Goal: Ask a question

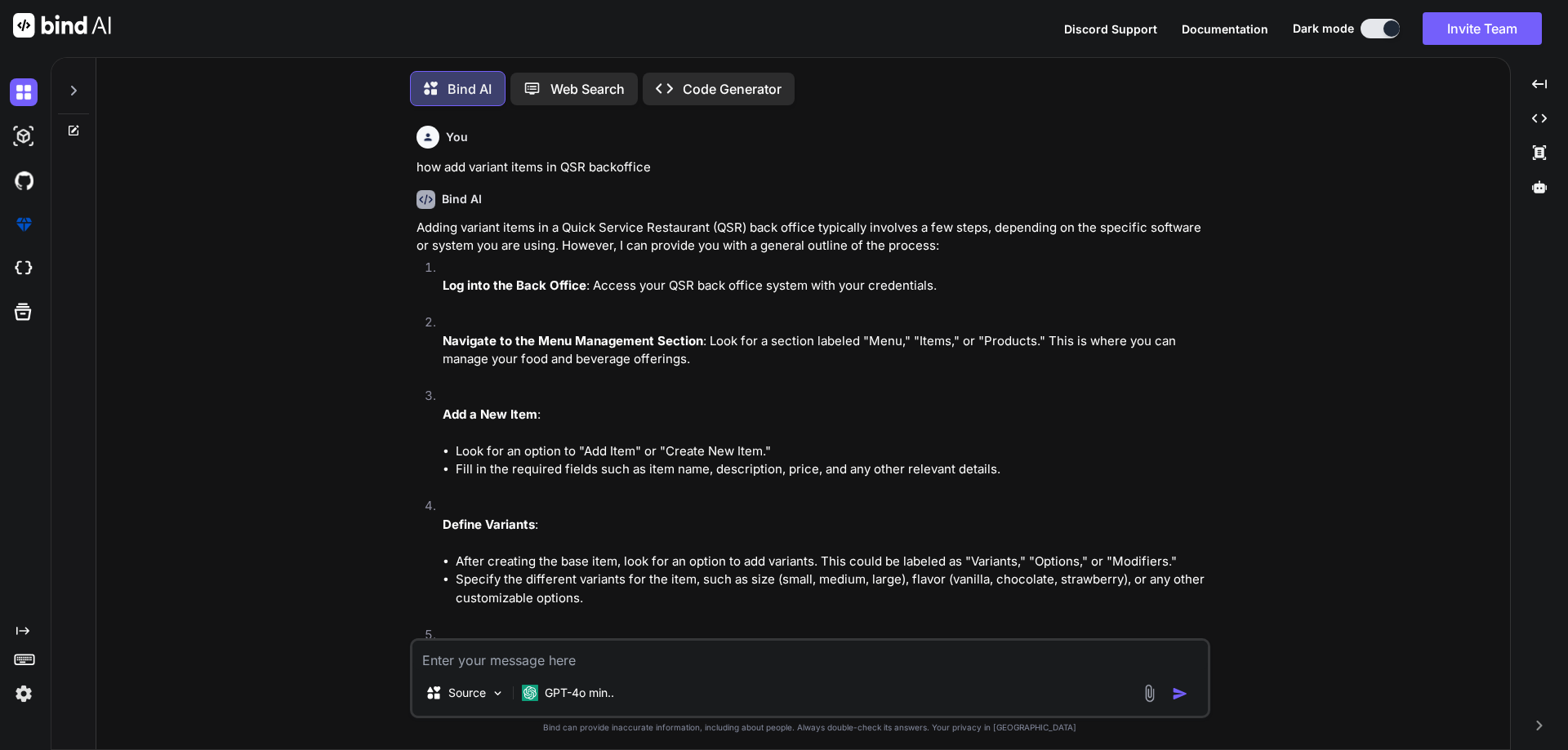
scroll to position [6472, 0]
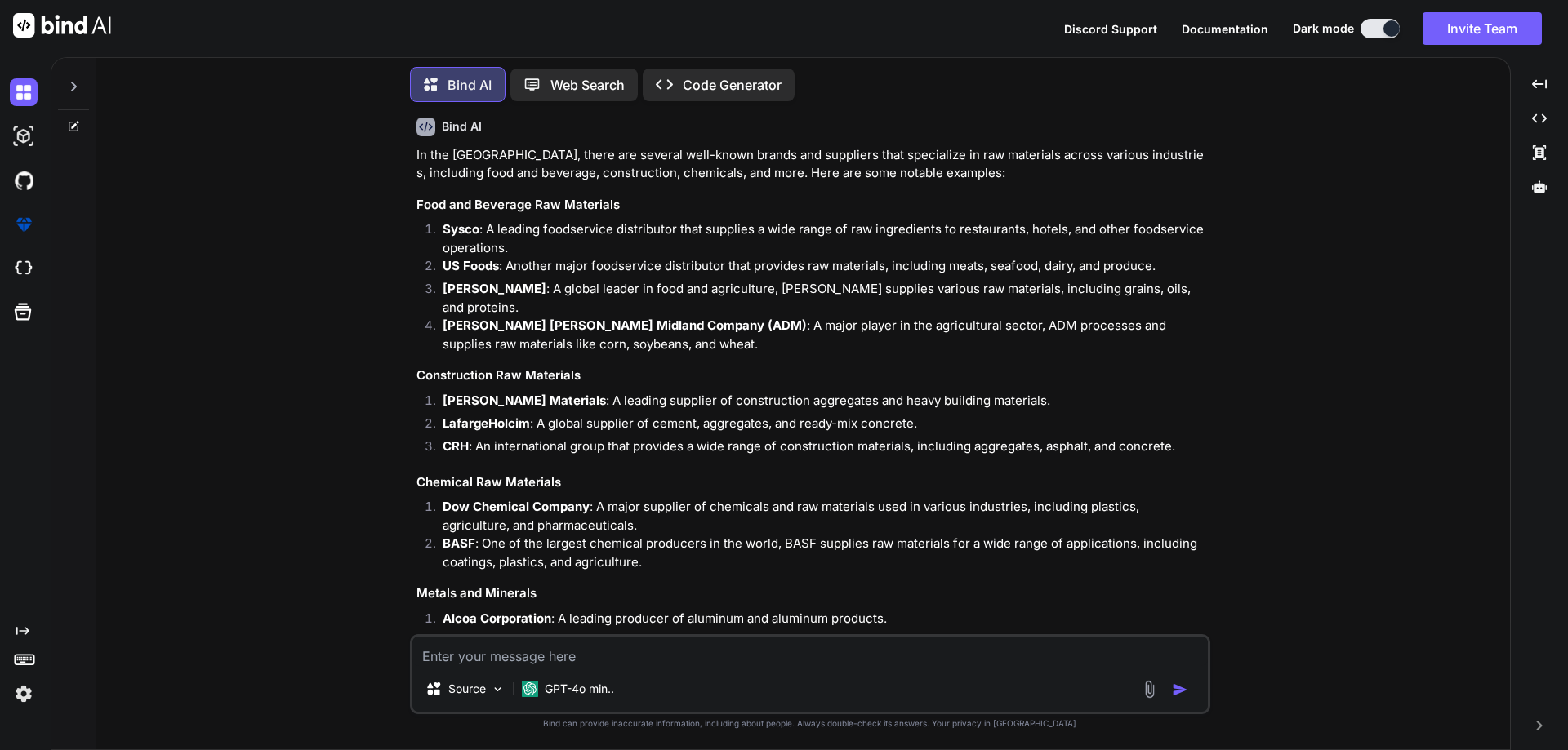
click at [492, 647] on textarea at bounding box center [810, 651] width 796 height 30
type textarea "which type of variant we can use in QSR Backoffice"
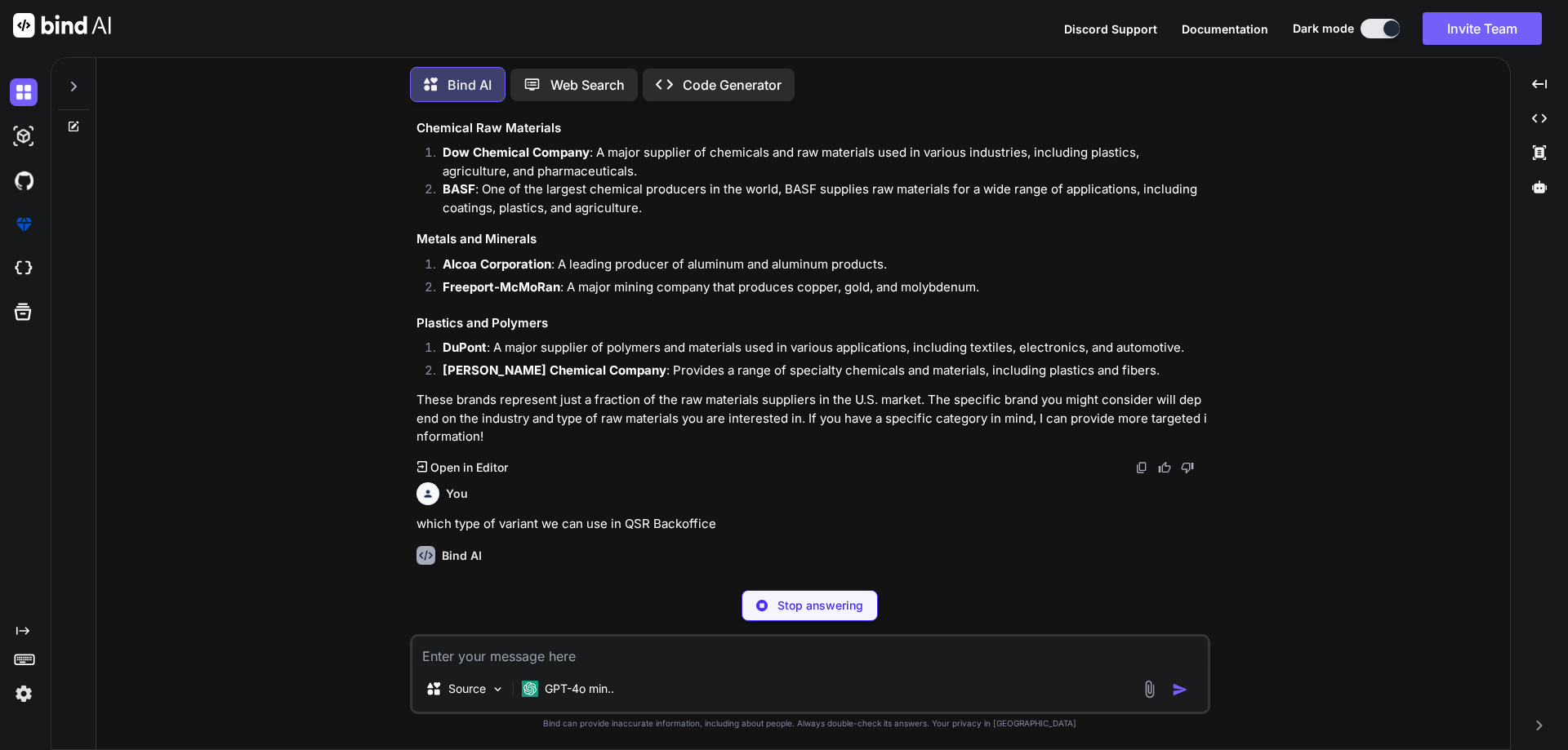
scroll to position [6876, 0]
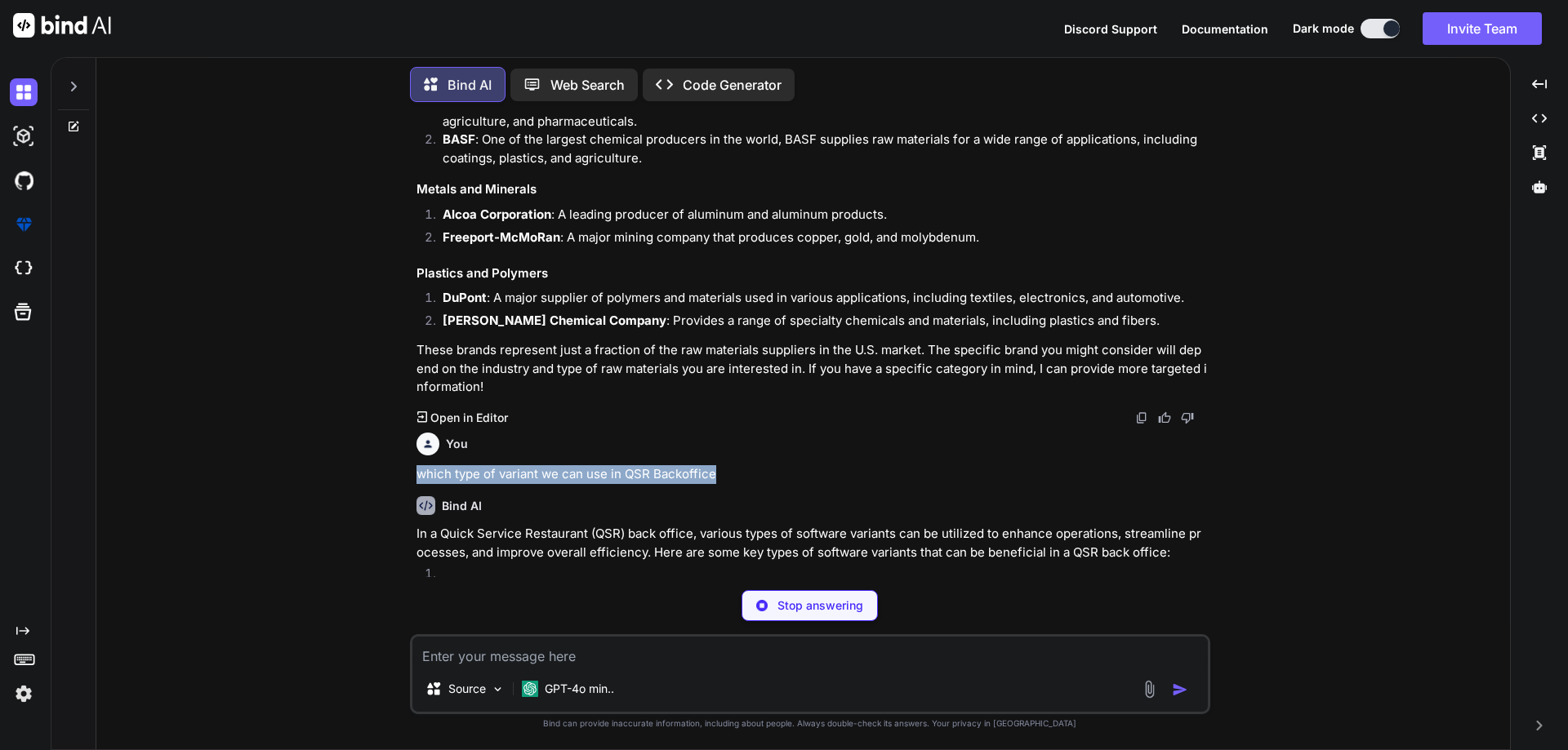
drag, startPoint x: 730, startPoint y: 463, endPoint x: 366, endPoint y: 455, distance: 364.1
click at [366, 455] on div "You how add variant items in QSR backoffice Bind AI Adding variant items in a Q…" at bounding box center [809, 432] width 1400 height 634
copy p "which type of variant we can use in QSR Backoffice"
click at [487, 660] on textarea at bounding box center [810, 651] width 796 height 30
paste textarea "which type of variant we can use in QSR Backoffice"
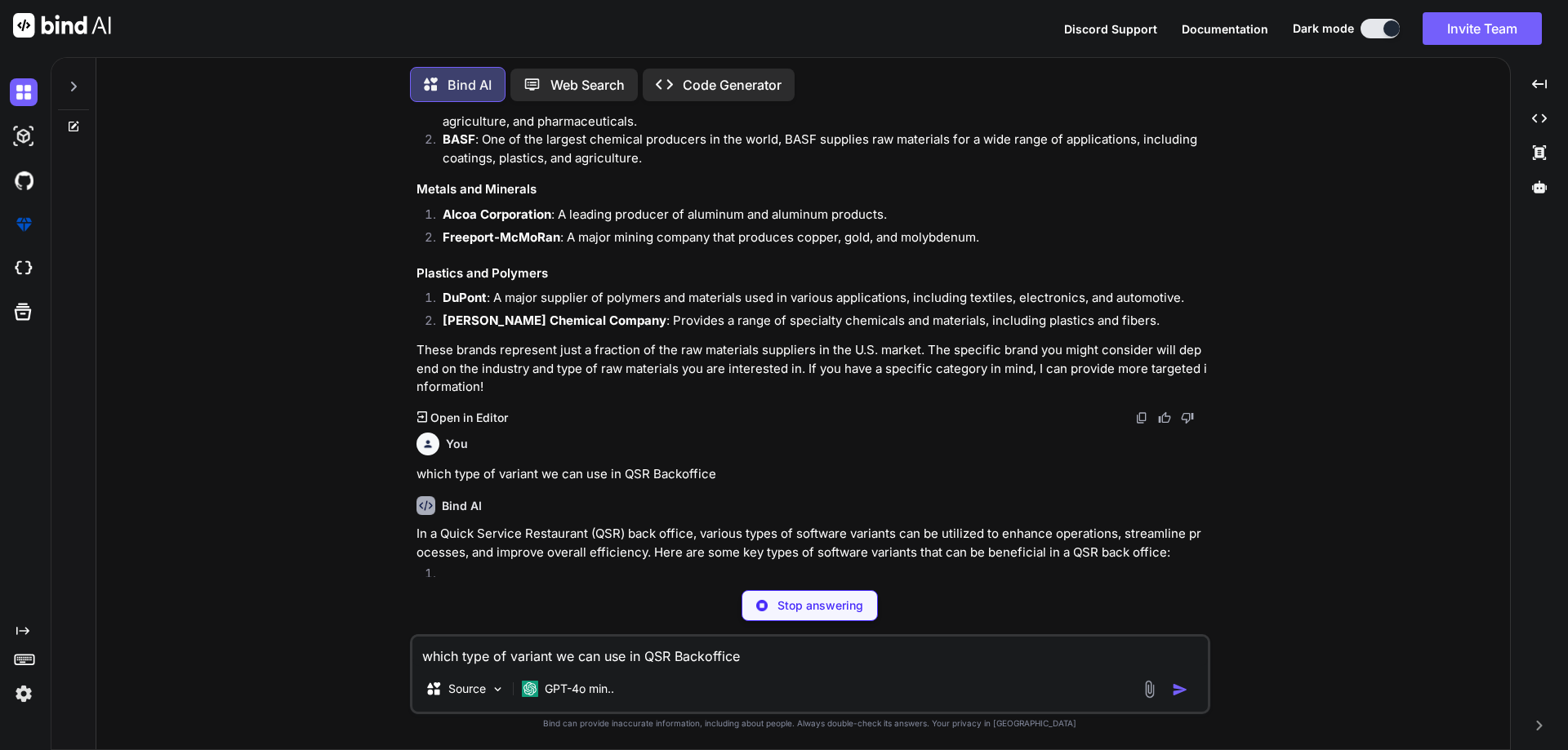
click at [552, 656] on textarea "which type of variant we can use in QSR Backoffice" at bounding box center [810, 651] width 796 height 30
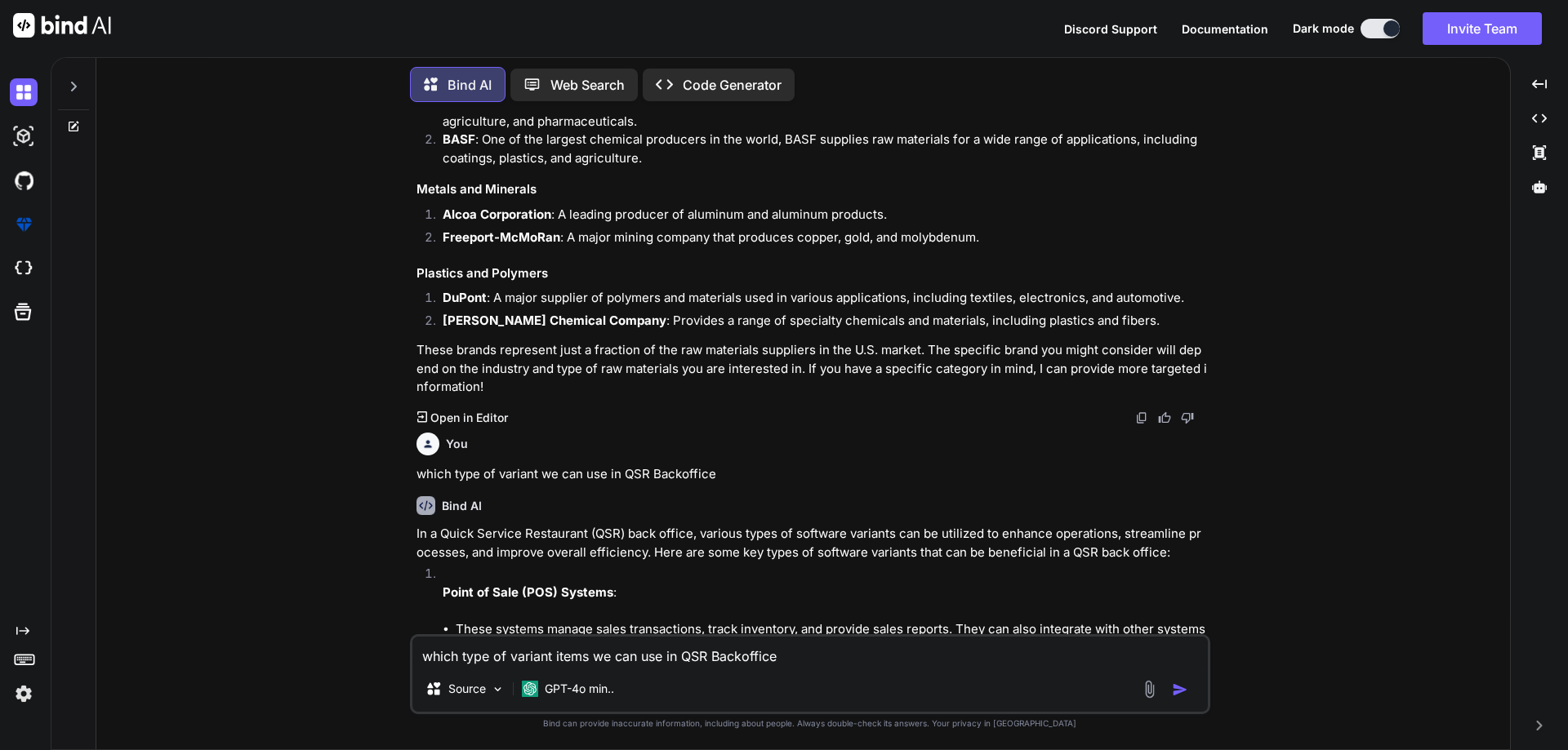
click at [777, 660] on textarea "which type of variant items we can use in QSR Backoffice" at bounding box center [810, 651] width 796 height 30
type textarea "which type of variant items we can use in QSR Backoffice and please provide me …"
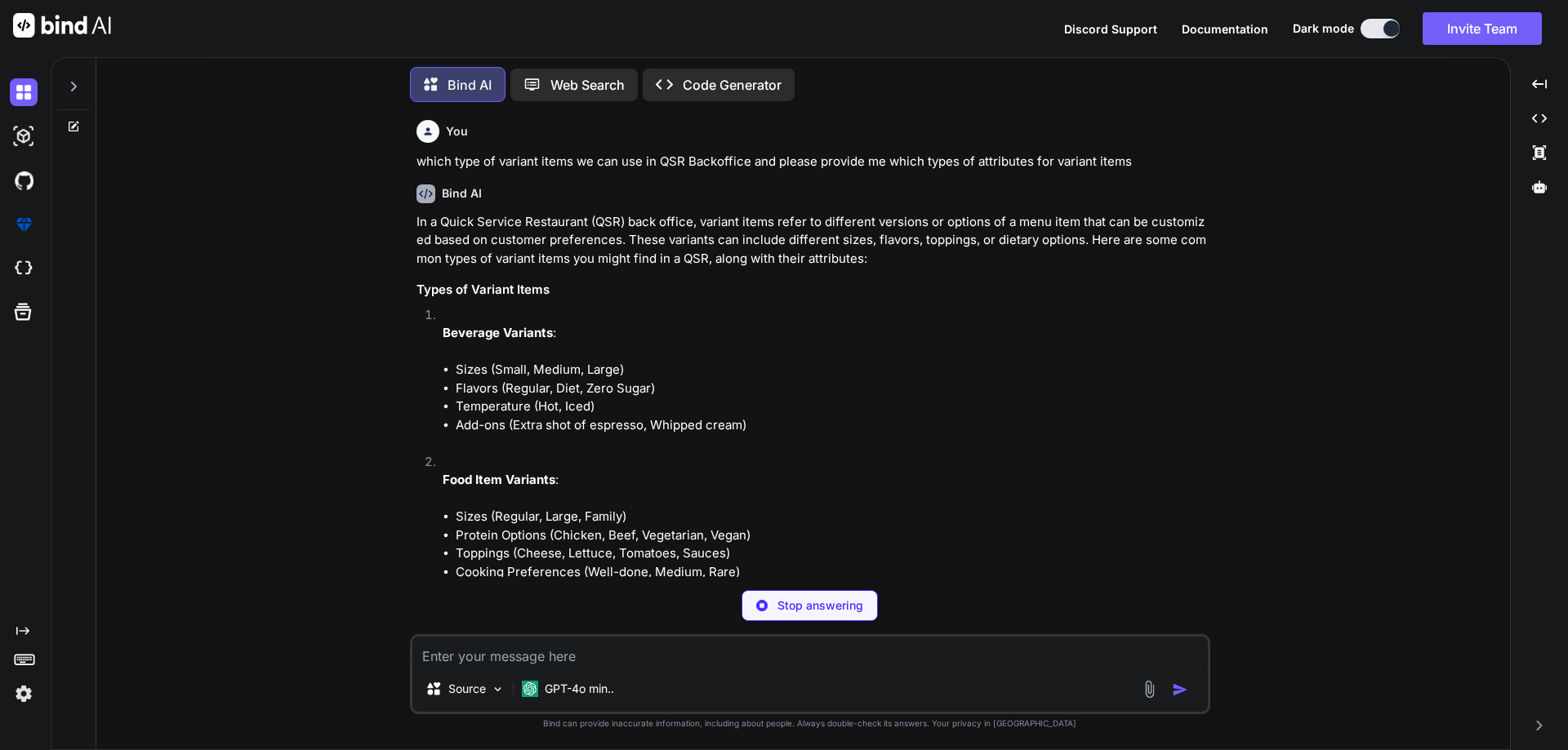
scroll to position [8577, 0]
drag, startPoint x: 616, startPoint y: 357, endPoint x: 491, endPoint y: 346, distance: 125.5
click at [491, 359] on li "Sizes (Small, Medium, Large)" at bounding box center [831, 368] width 751 height 19
drag, startPoint x: 650, startPoint y: 376, endPoint x: 492, endPoint y: 372, distance: 158.1
click at [492, 378] on li "Flavors (Regular, Diet, Zero Sugar)" at bounding box center [831, 387] width 751 height 19
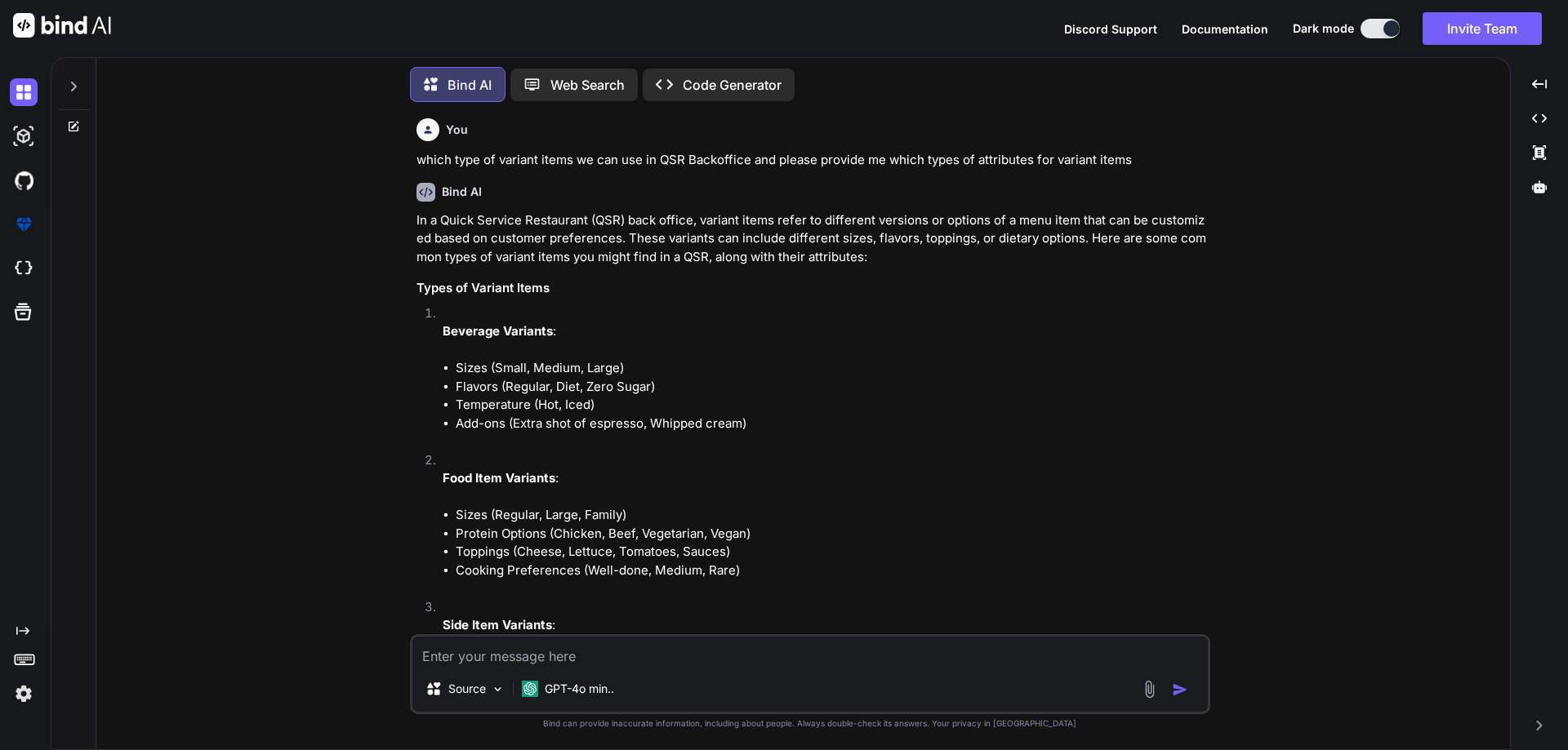
drag, startPoint x: 611, startPoint y: 447, endPoint x: 761, endPoint y: 483, distance: 154.3
click at [761, 483] on li "Food Item Variants : Sizes (Regular, Large, Family) Protein Options (Chicken, B…" at bounding box center [819, 524] width 777 height 147
